Goal: Navigation & Orientation: Find specific page/section

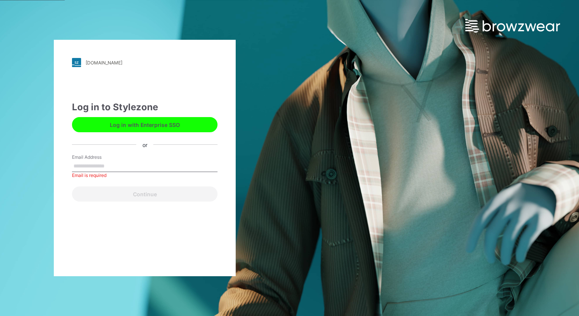
click at [140, 121] on button "Log in with Enterprise SSO" at bounding box center [144, 124] width 145 height 15
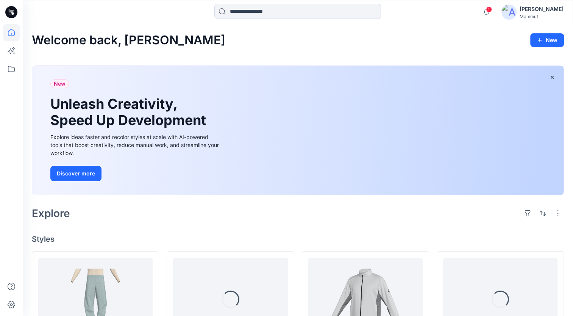
scroll to position [176, 0]
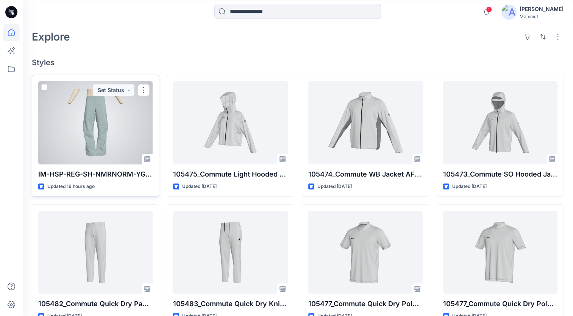
click at [130, 131] on div at bounding box center [95, 122] width 114 height 83
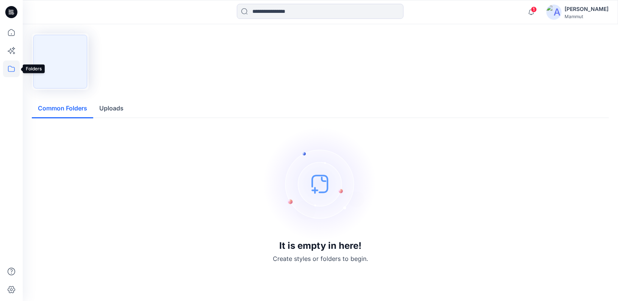
click at [11, 69] on icon at bounding box center [11, 69] width 17 height 17
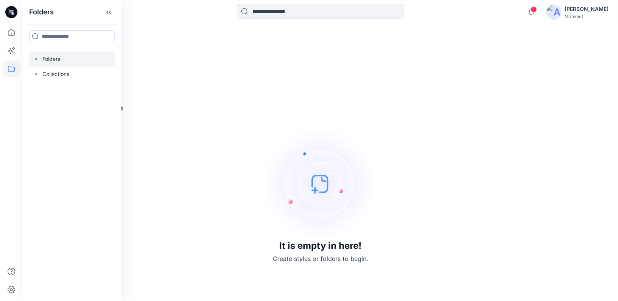
click at [61, 60] on div at bounding box center [72, 59] width 86 height 15
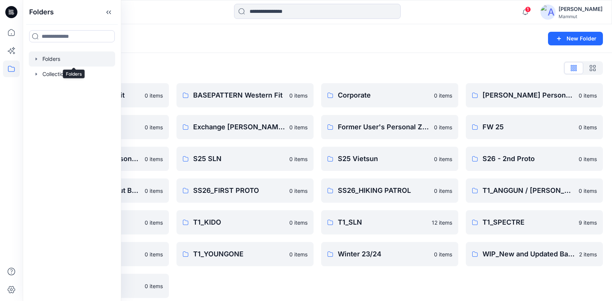
drag, startPoint x: 61, startPoint y: 60, endPoint x: 273, endPoint y: 55, distance: 211.4
click at [273, 55] on div "Folders List BASEPATTERN Asia Fit 0 items Eiger6.0 0 items [PERSON_NAME] Person…" at bounding box center [317, 180] width 589 height 254
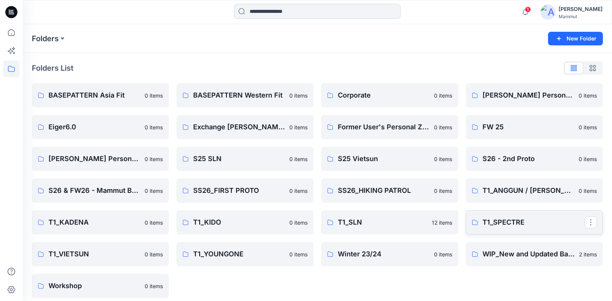
click at [514, 219] on p "T1_SPECTRE" at bounding box center [533, 222] width 102 height 11
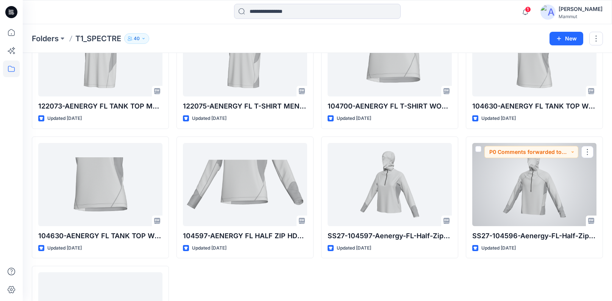
scroll to position [79, 0]
click at [514, 219] on div at bounding box center [534, 183] width 124 height 83
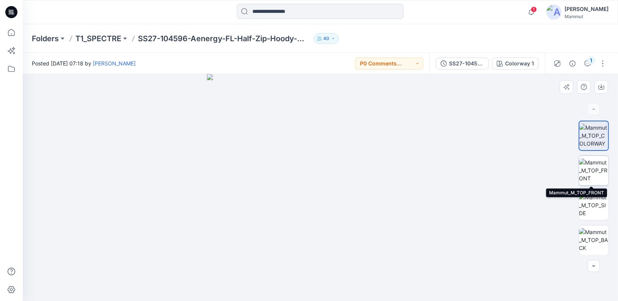
click at [596, 171] on img at bounding box center [594, 171] width 30 height 24
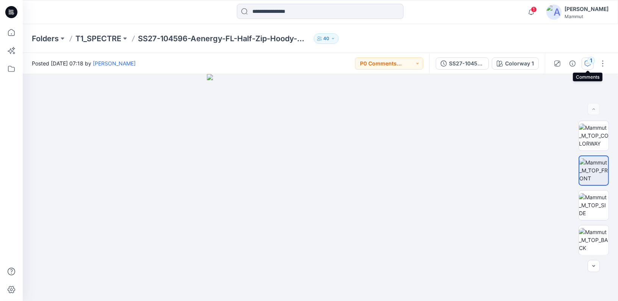
click at [590, 63] on div "1" at bounding box center [591, 61] width 8 height 8
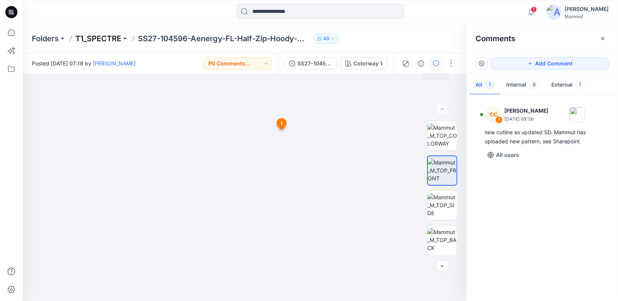
click at [108, 39] on p "T1_SPECTRE" at bounding box center [98, 38] width 46 height 11
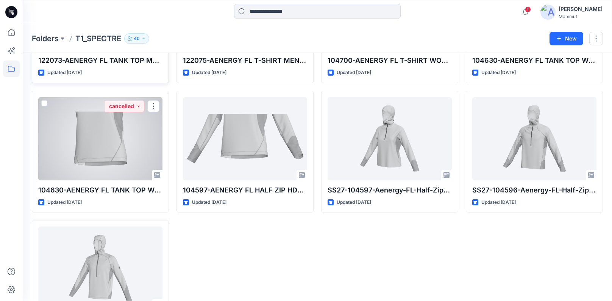
scroll to position [123, 0]
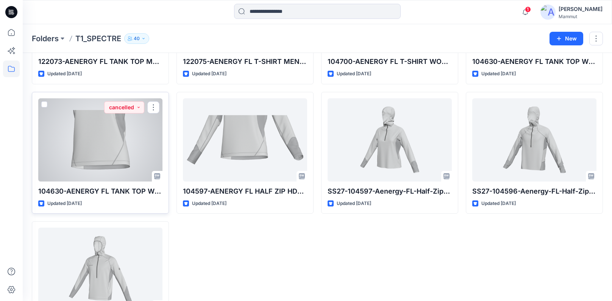
click at [119, 151] on div at bounding box center [100, 139] width 124 height 83
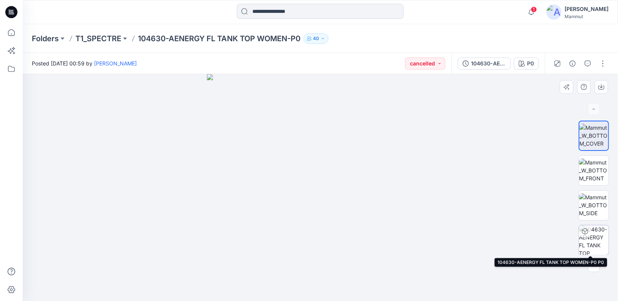
click at [587, 231] on div at bounding box center [585, 232] width 12 height 12
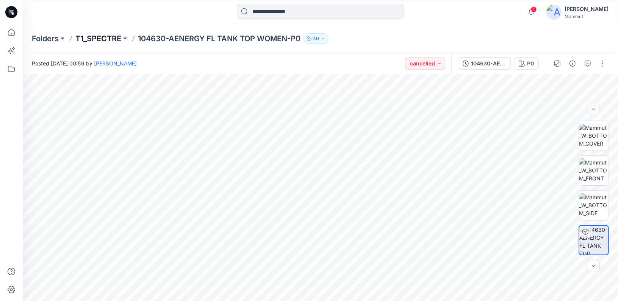
click at [112, 38] on p "T1_SPECTRE" at bounding box center [98, 38] width 46 height 11
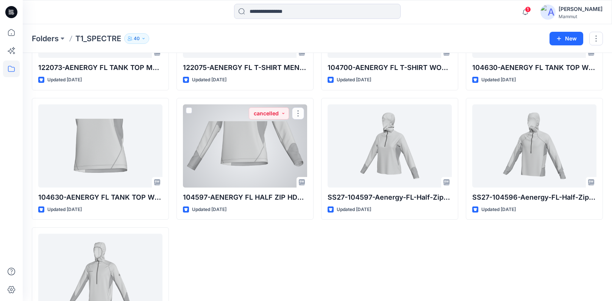
scroll to position [135, 0]
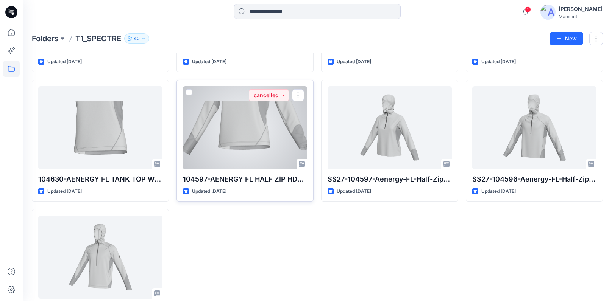
click at [250, 154] on div at bounding box center [245, 127] width 124 height 83
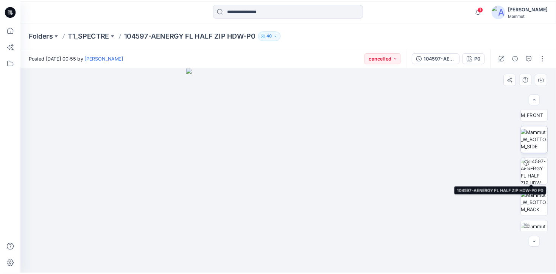
scroll to position [53, 0]
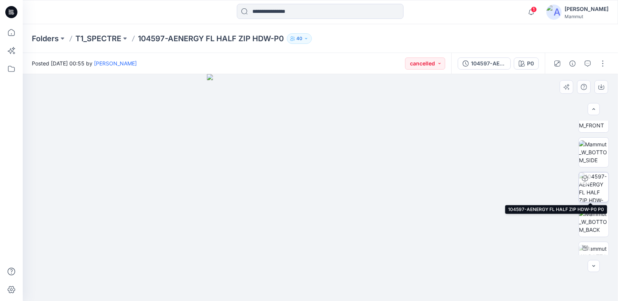
click at [588, 192] on img at bounding box center [594, 188] width 30 height 30
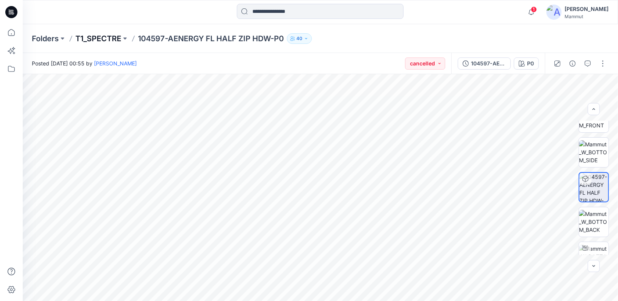
click at [114, 37] on p "T1_SPECTRE" at bounding box center [98, 38] width 46 height 11
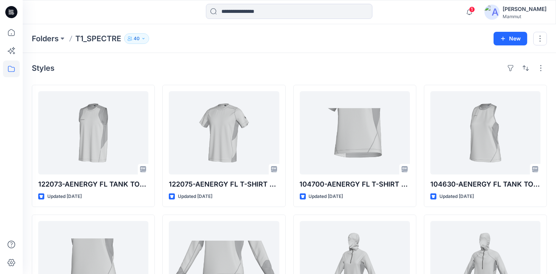
click at [239, 61] on div "Styles 122073-AENERGY FL TANK TOP MEN-P0 Updated [DATE] 104630-AENERGY FL TANK …" at bounding box center [290, 264] width 534 height 423
click at [47, 41] on p "Folders" at bounding box center [45, 38] width 27 height 11
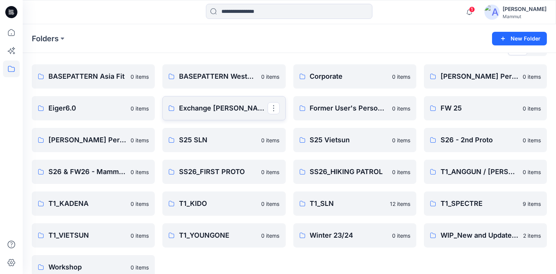
scroll to position [33, 0]
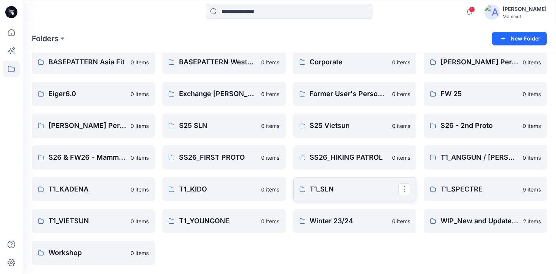
click at [334, 190] on p "T1_SLN" at bounding box center [354, 189] width 88 height 11
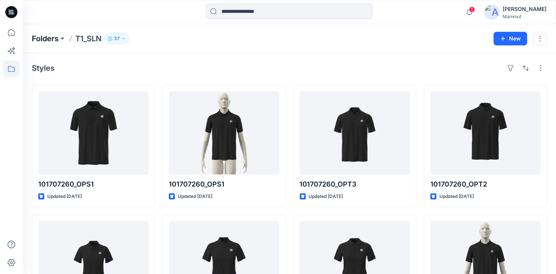
click at [42, 36] on p "Folders" at bounding box center [45, 38] width 27 height 11
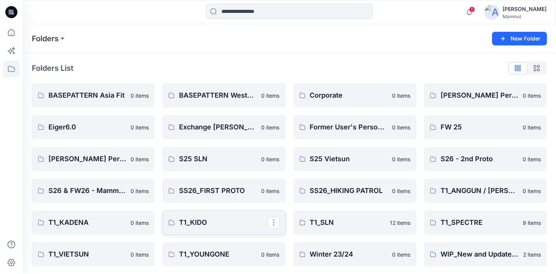
click at [215, 219] on p "T1_KIDO" at bounding box center [223, 222] width 88 height 11
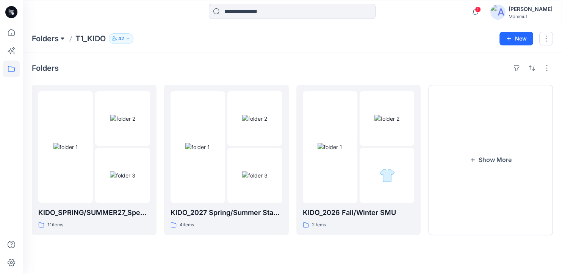
click at [59, 41] on button at bounding box center [63, 38] width 8 height 11
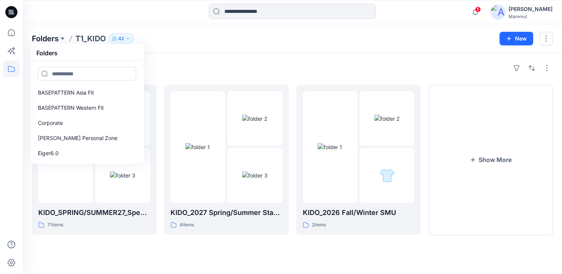
click at [50, 36] on p "Folders" at bounding box center [45, 38] width 27 height 11
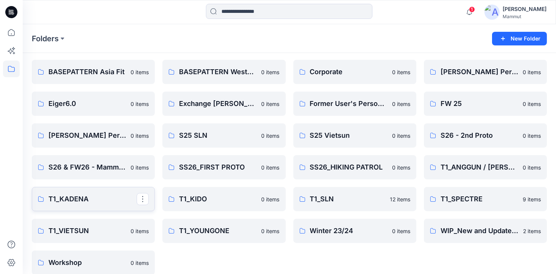
scroll to position [33, 0]
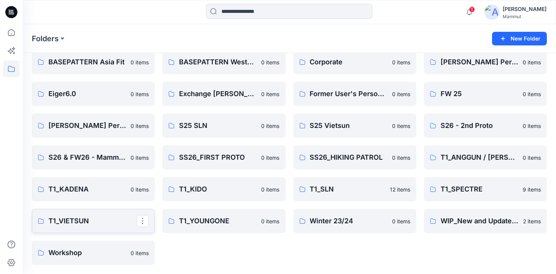
click at [91, 224] on p "T1_VIETSUN" at bounding box center [92, 221] width 88 height 11
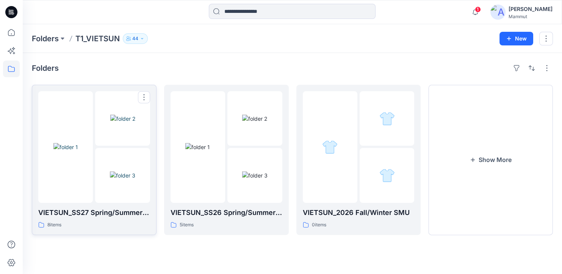
click at [110, 180] on img at bounding box center [122, 176] width 25 height 8
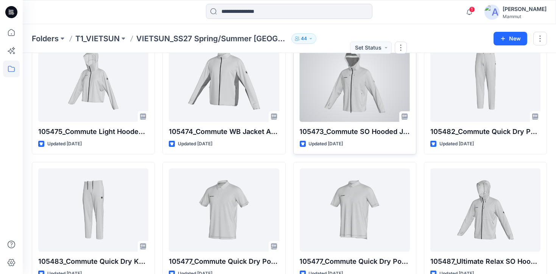
scroll to position [71, 0]
